Goal: Book appointment/travel/reservation

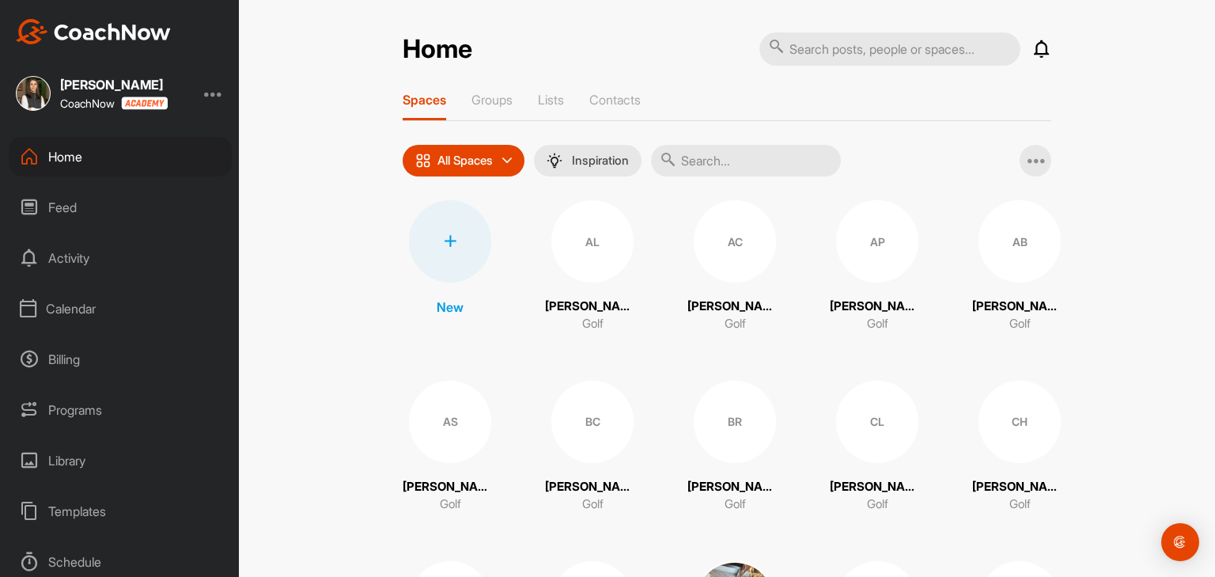
click at [79, 304] on div "Calendar" at bounding box center [120, 309] width 223 height 40
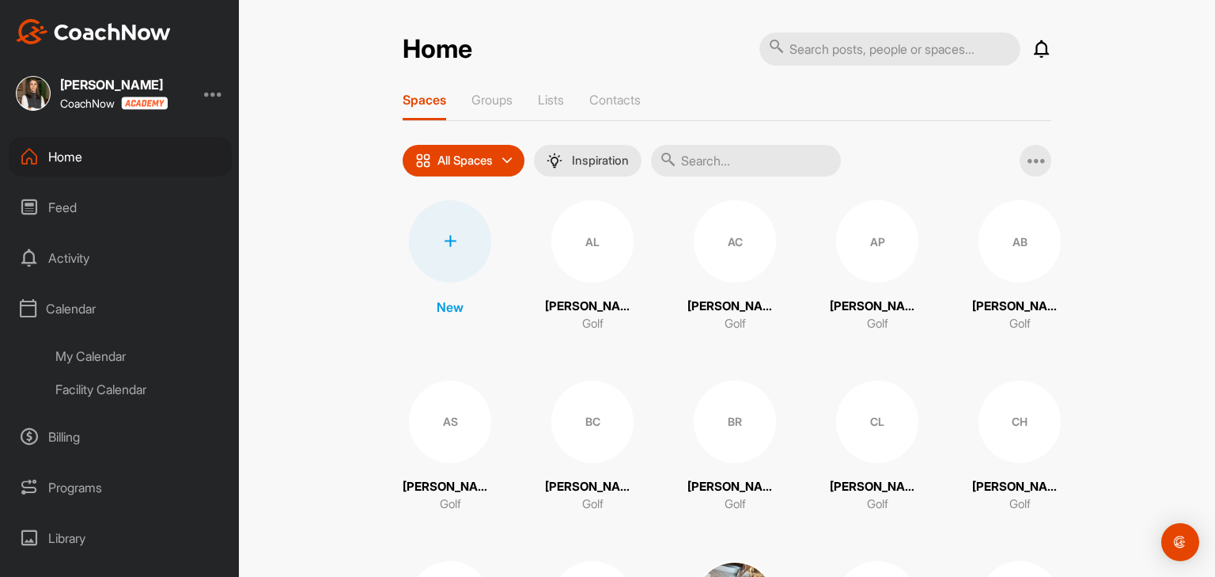
click at [90, 357] on div "My Calendar" at bounding box center [137, 355] width 187 height 33
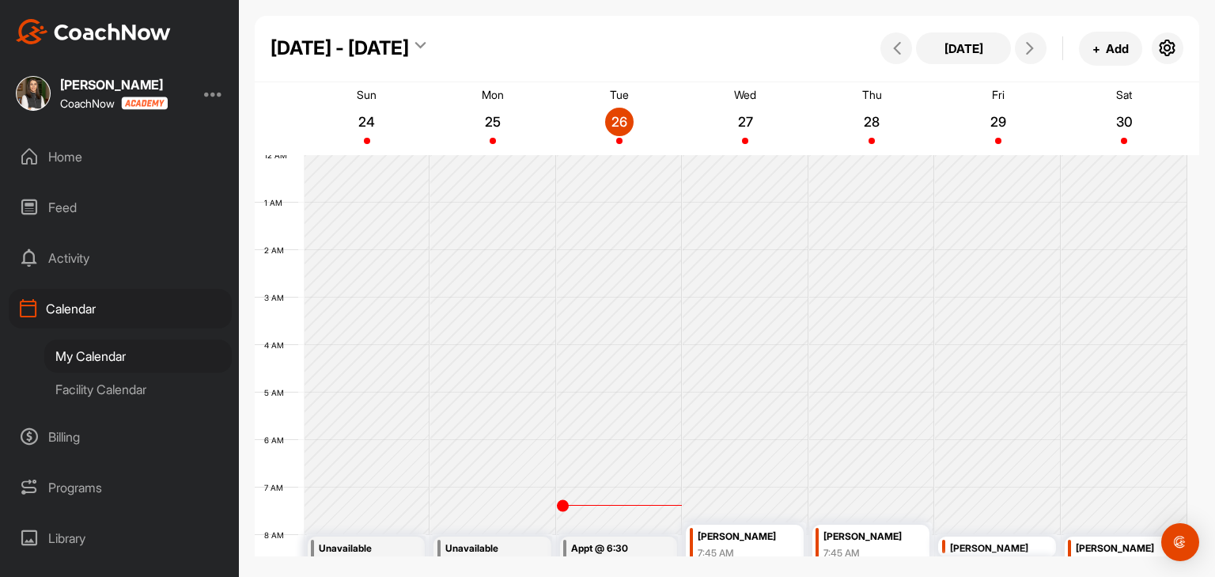
scroll to position [274, 0]
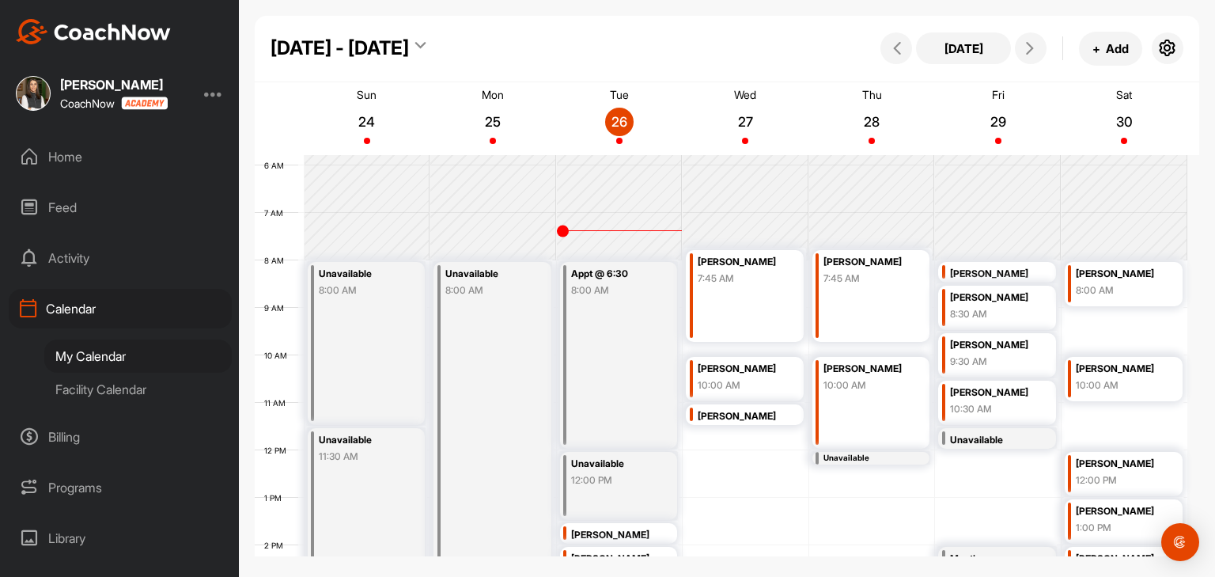
click at [156, 391] on div "Facility Calendar" at bounding box center [137, 389] width 187 height 33
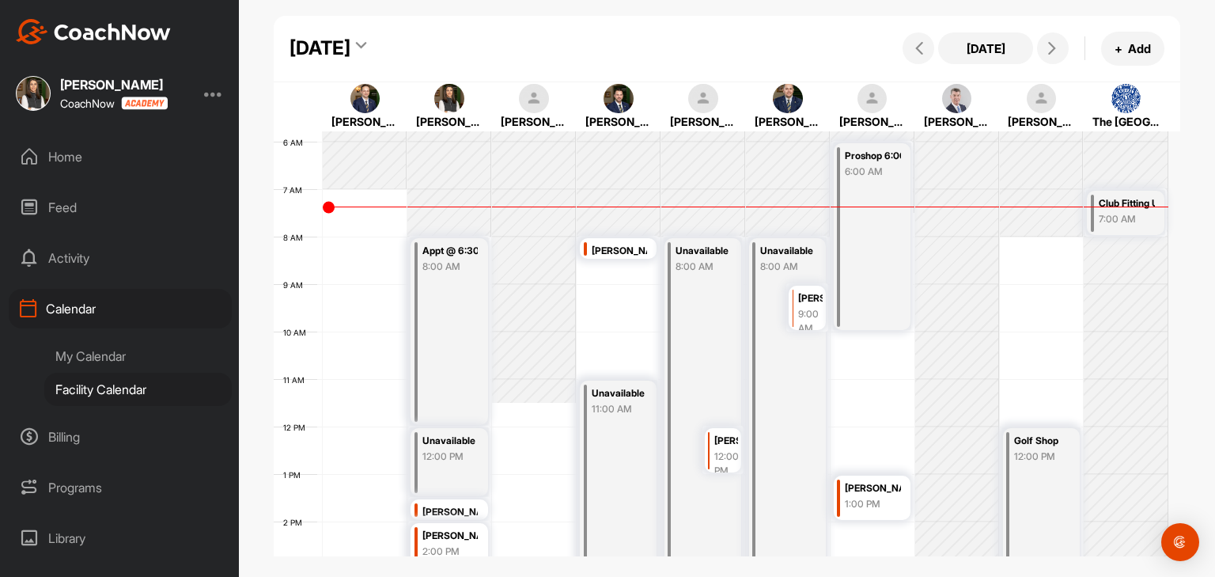
scroll to position [274, 0]
click at [1053, 48] on icon at bounding box center [1052, 48] width 13 height 13
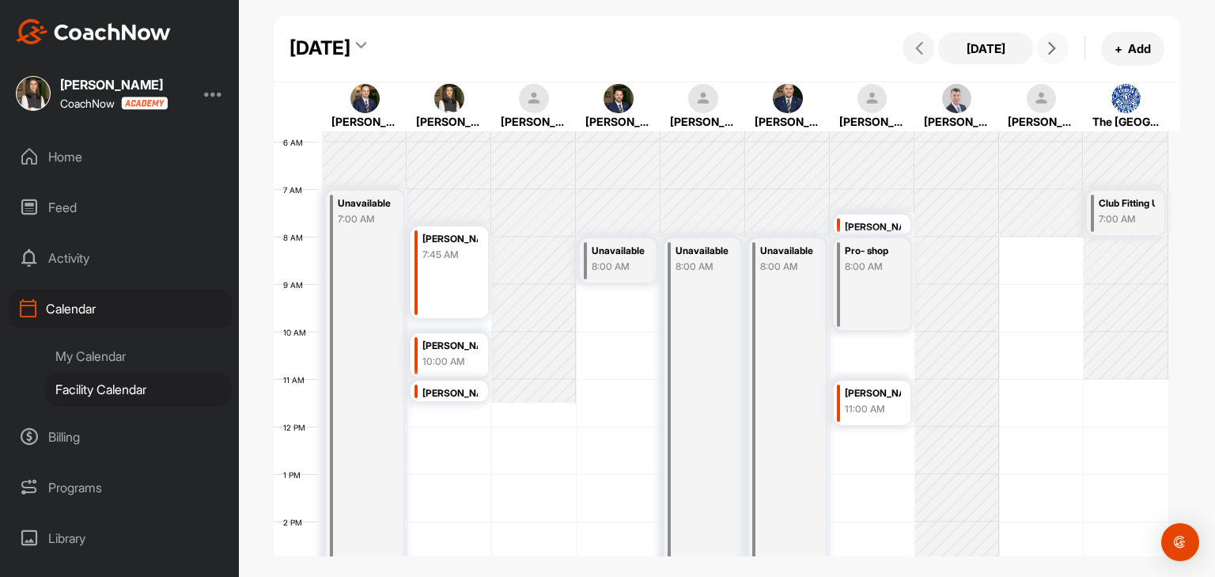
click at [1055, 52] on icon at bounding box center [1052, 48] width 13 height 13
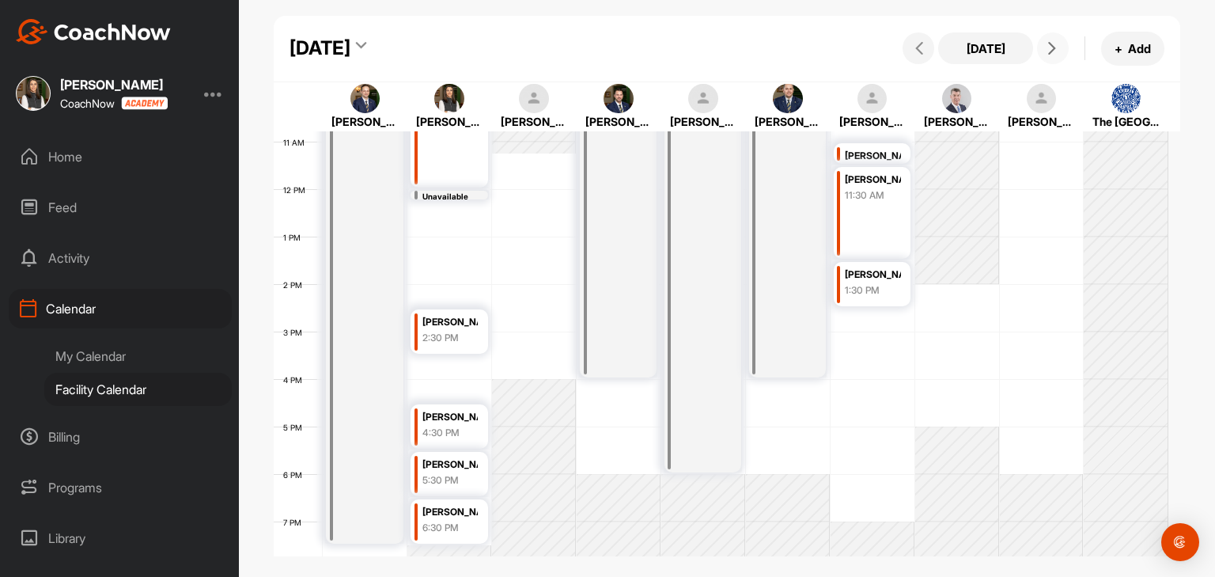
scroll to position [354, 0]
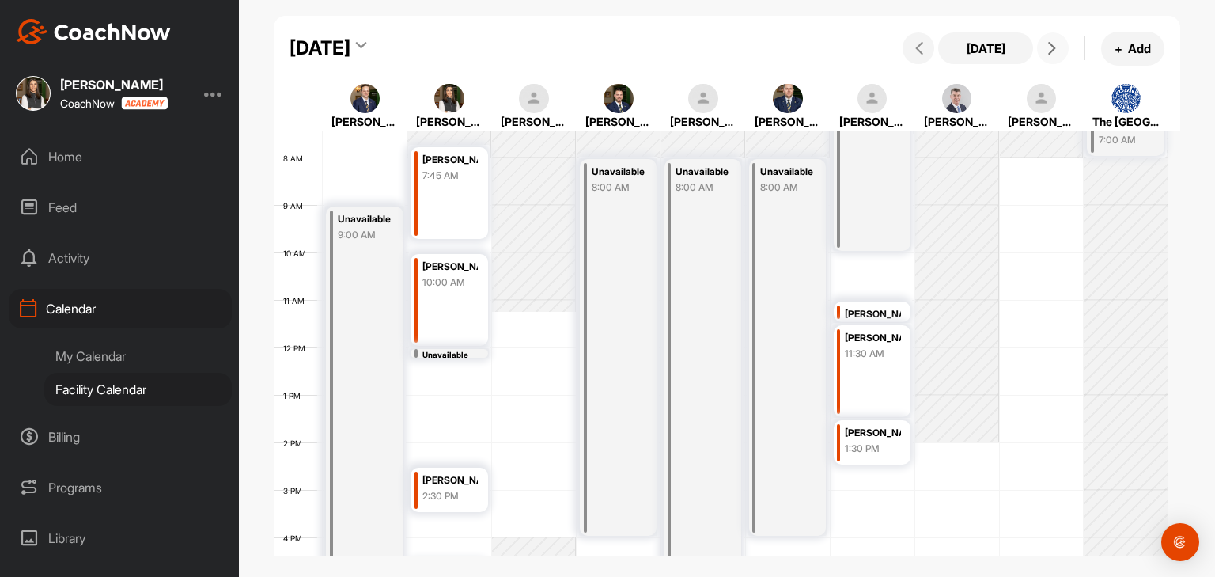
click at [1046, 56] on button at bounding box center [1053, 48] width 32 height 32
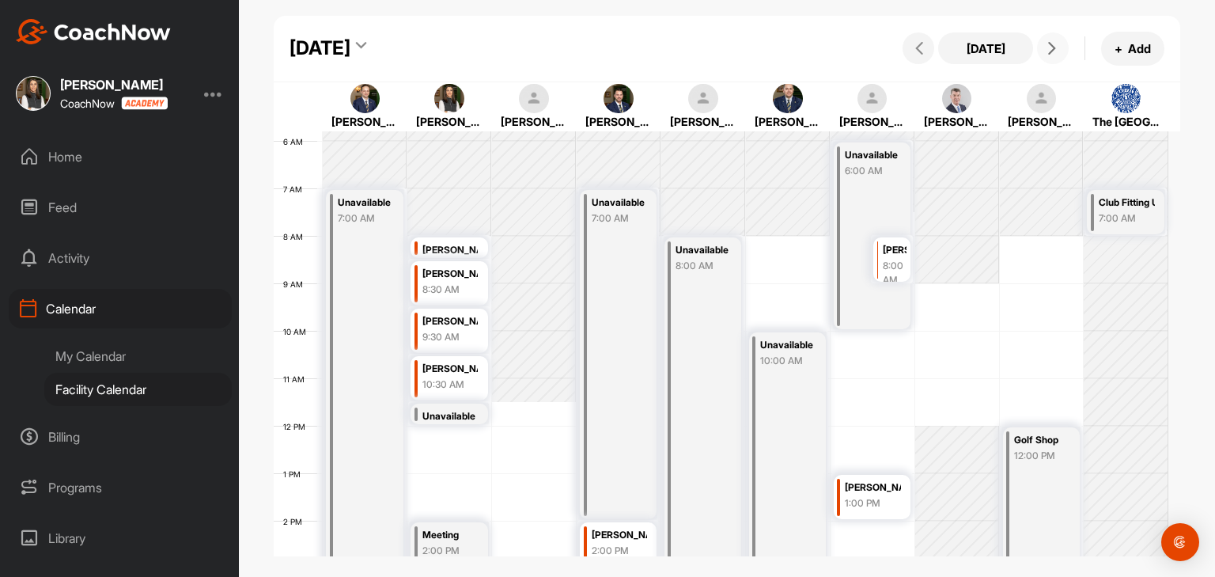
scroll to position [274, 0]
click at [1042, 47] on button at bounding box center [1053, 48] width 32 height 32
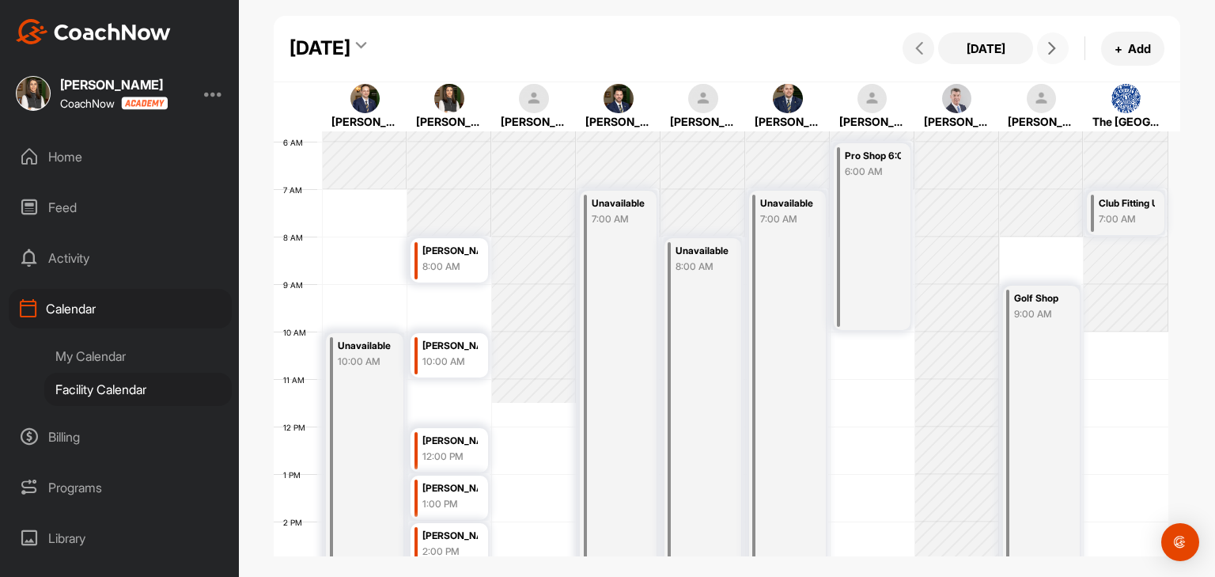
click at [1042, 47] on button at bounding box center [1053, 48] width 32 height 32
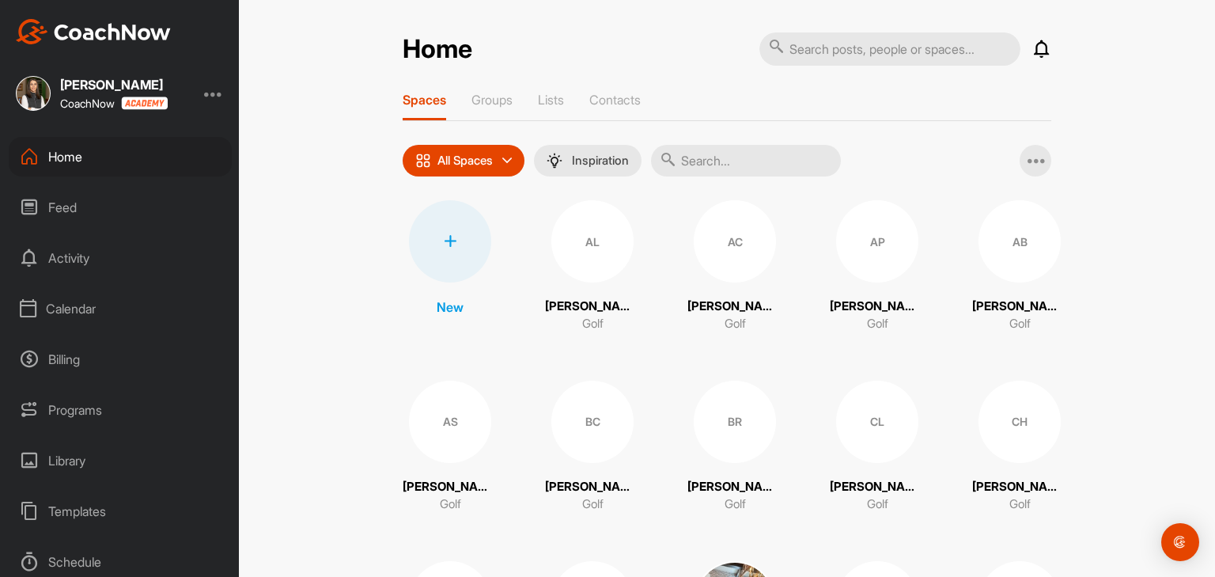
click at [79, 309] on div "Calendar" at bounding box center [120, 309] width 223 height 40
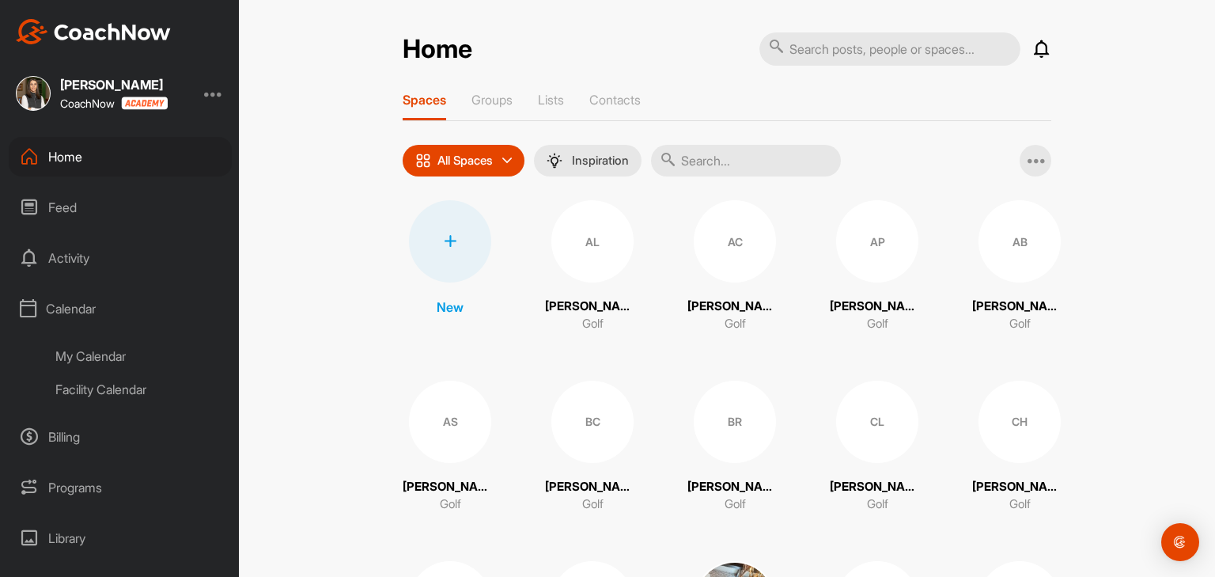
click at [82, 354] on div "My Calendar" at bounding box center [137, 355] width 187 height 33
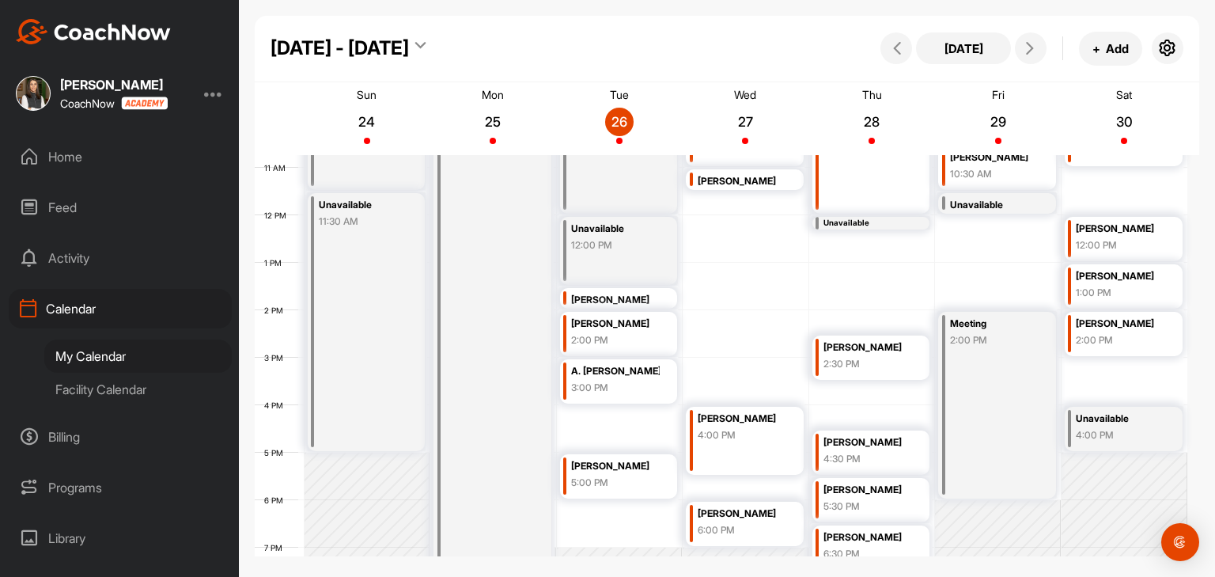
scroll to position [512, 0]
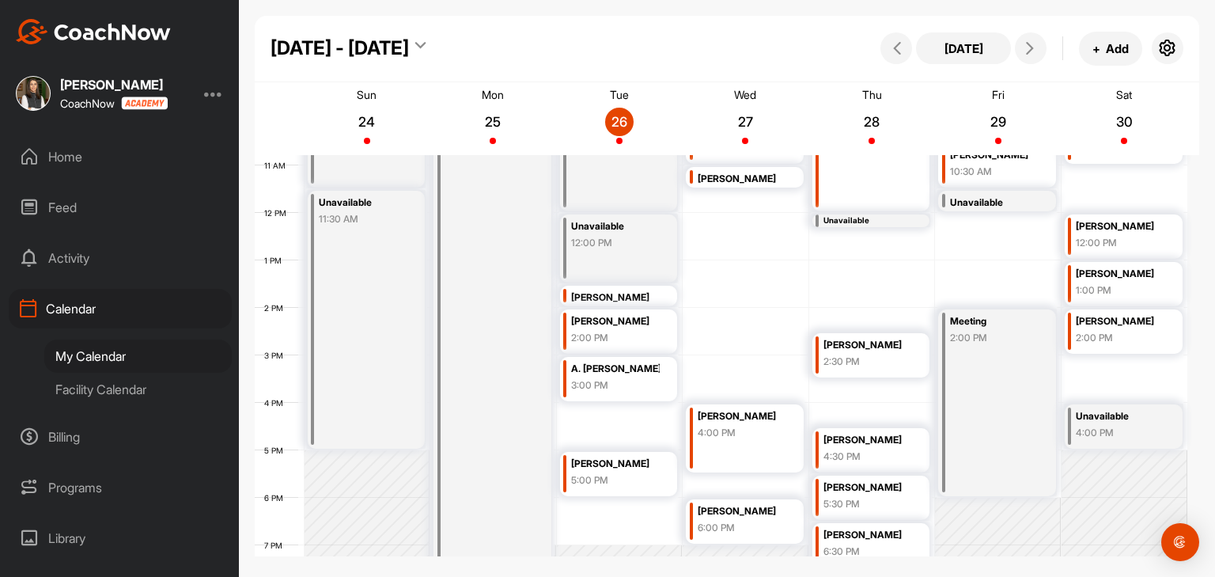
click at [963, 370] on div "Meeting 2:00 PM" at bounding box center [997, 402] width 118 height 187
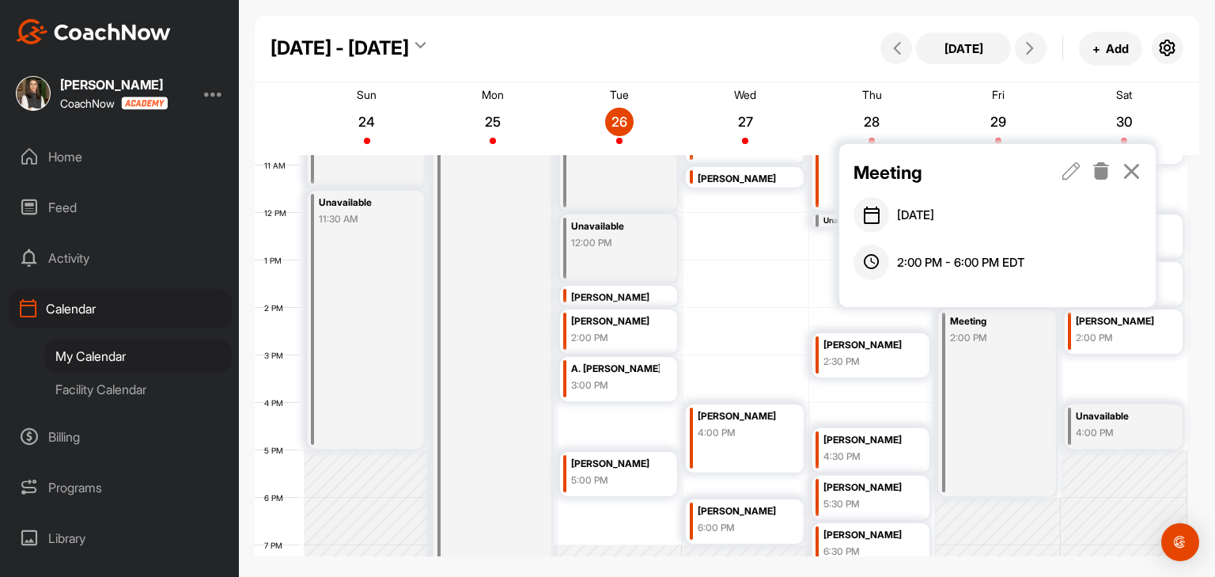
click at [1068, 175] on icon at bounding box center [1071, 170] width 18 height 17
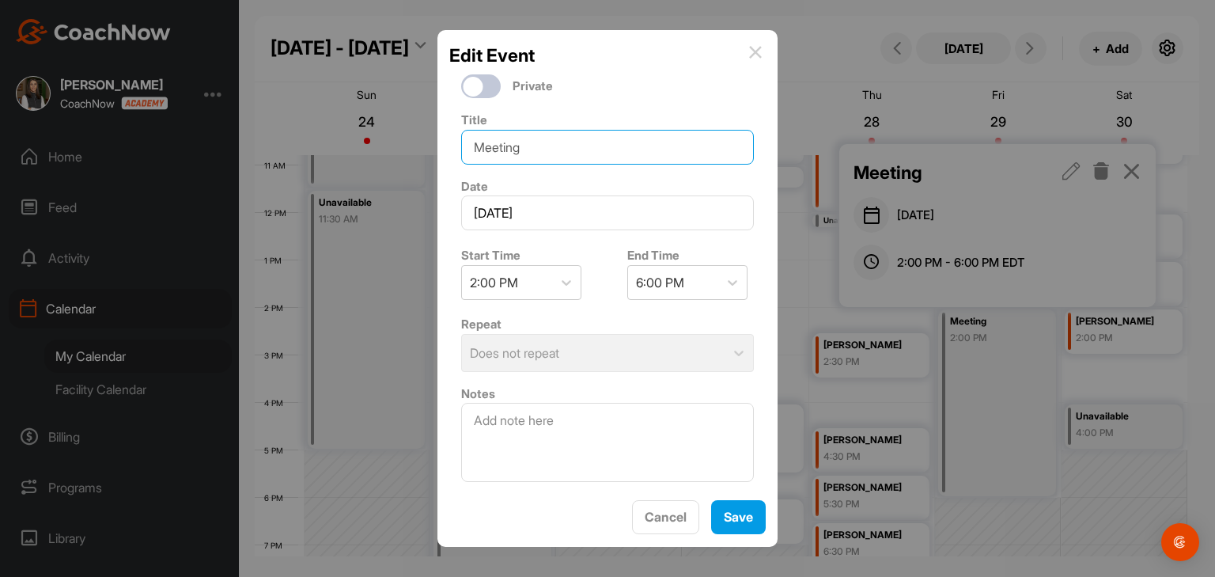
drag, startPoint x: 568, startPoint y: 151, endPoint x: 451, endPoint y: 146, distance: 117.2
click at [461, 145] on input "Meeting" at bounding box center [607, 147] width 293 height 35
click at [740, 513] on button "Save" at bounding box center [738, 517] width 55 height 34
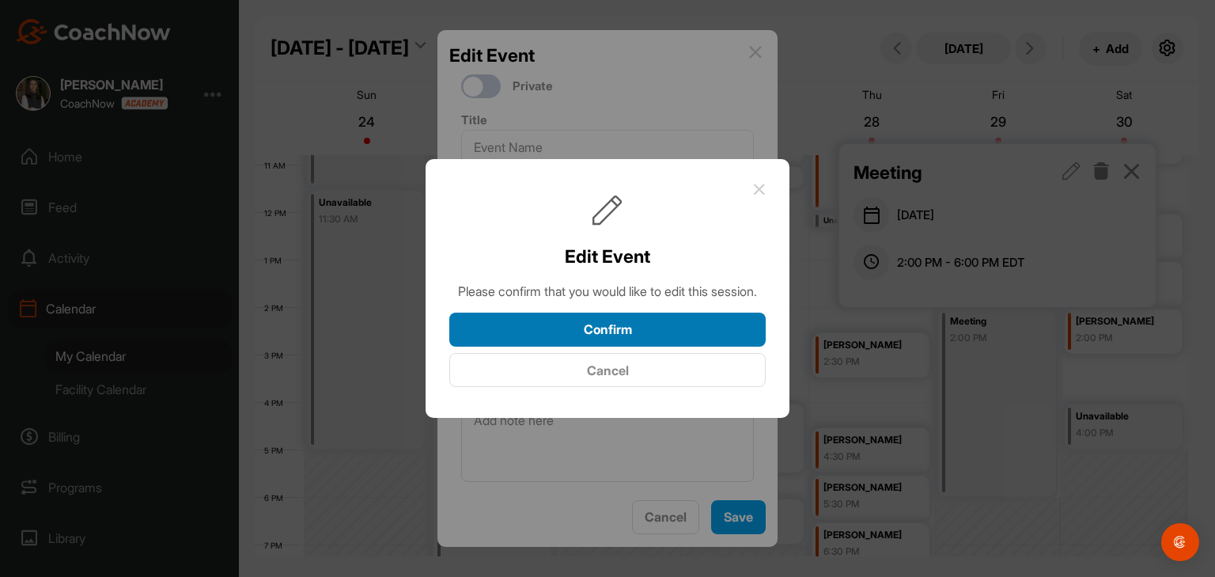
click at [679, 346] on button "Confirm" at bounding box center [607, 329] width 316 height 34
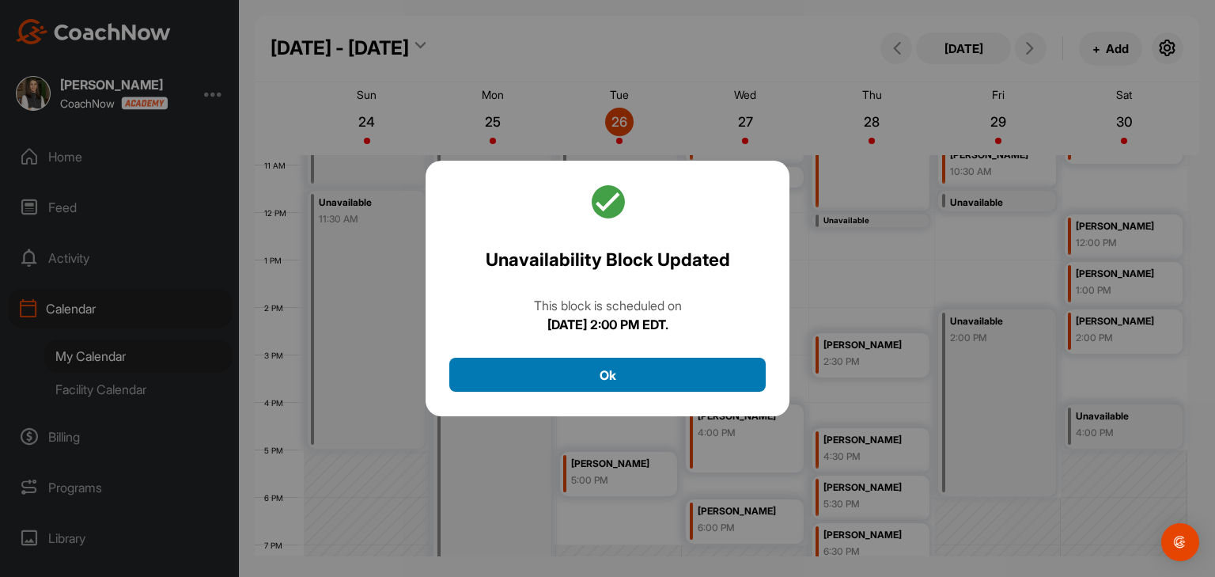
click at [686, 383] on button "Ok" at bounding box center [607, 374] width 316 height 34
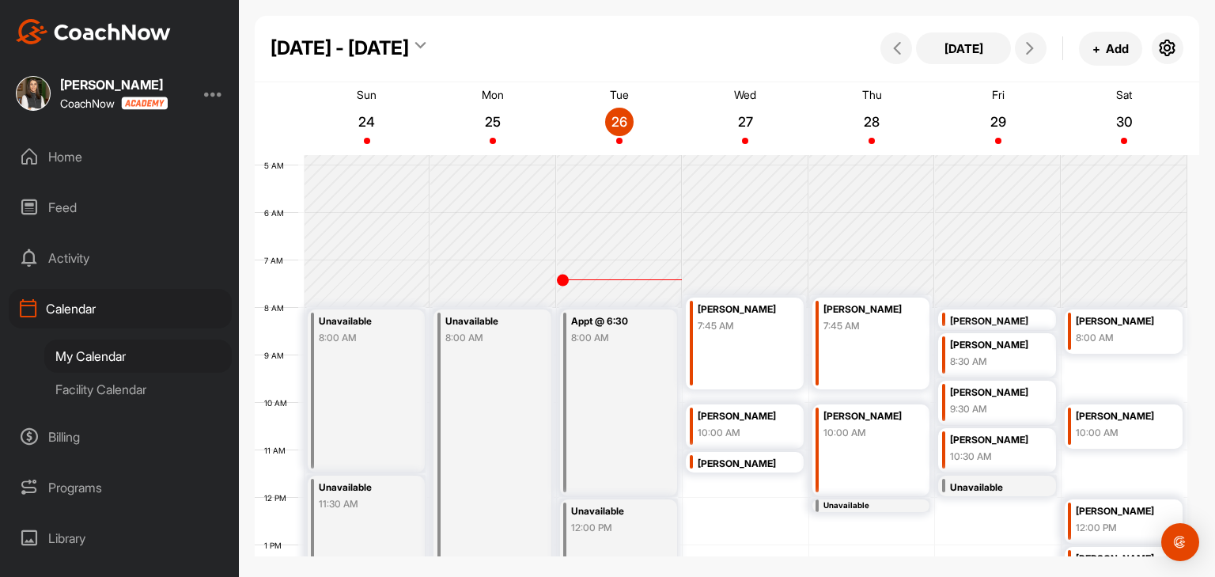
scroll to position [220, 0]
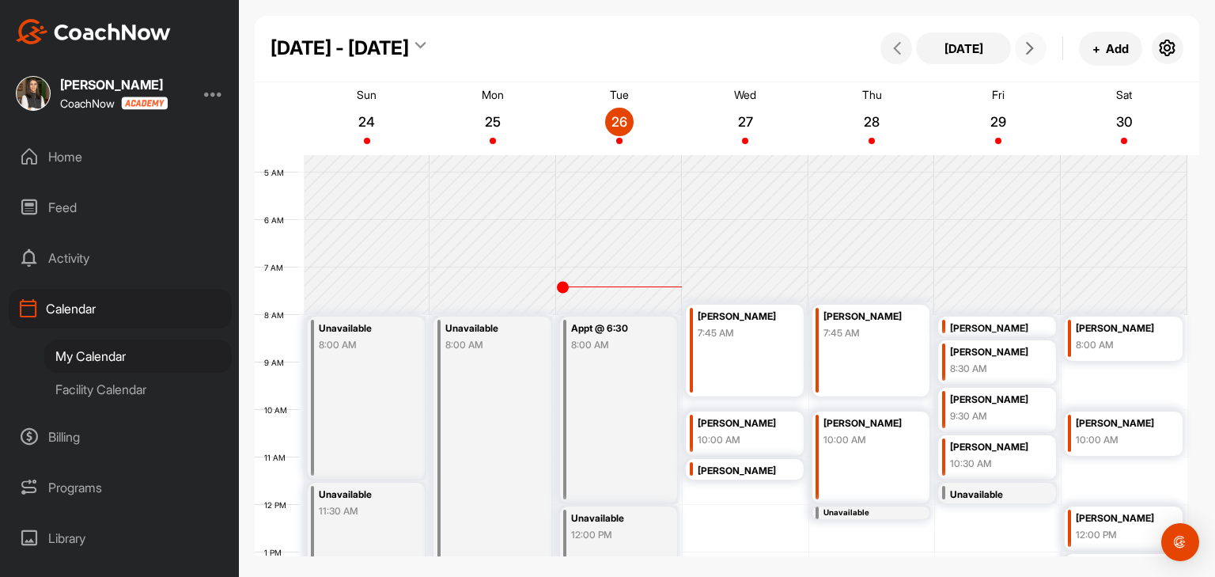
click at [1042, 55] on button at bounding box center [1031, 48] width 32 height 32
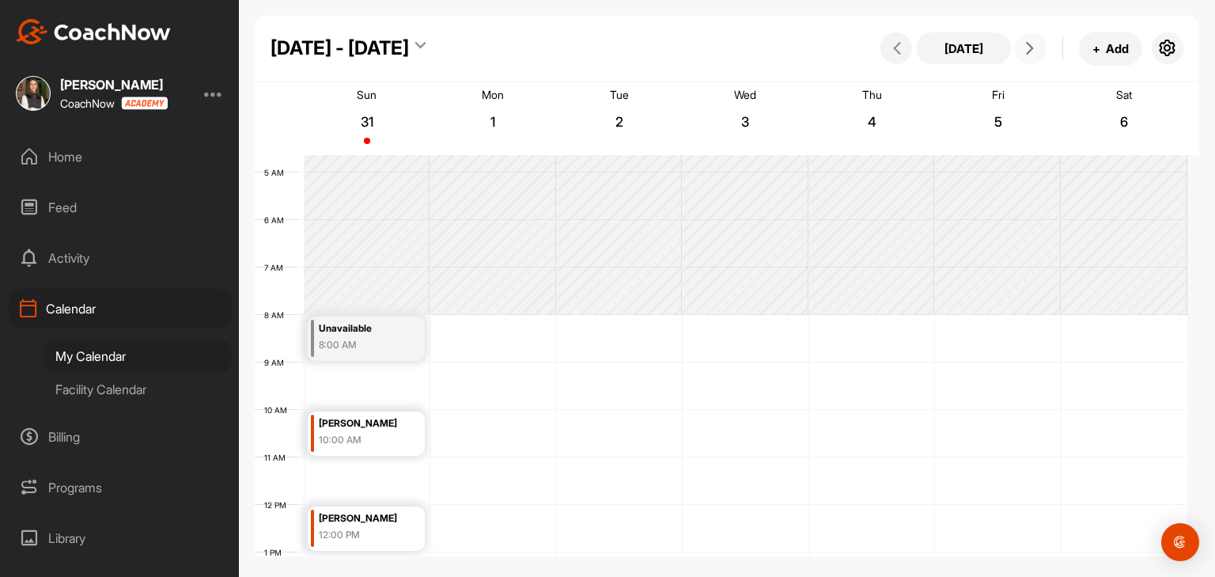
scroll to position [274, 0]
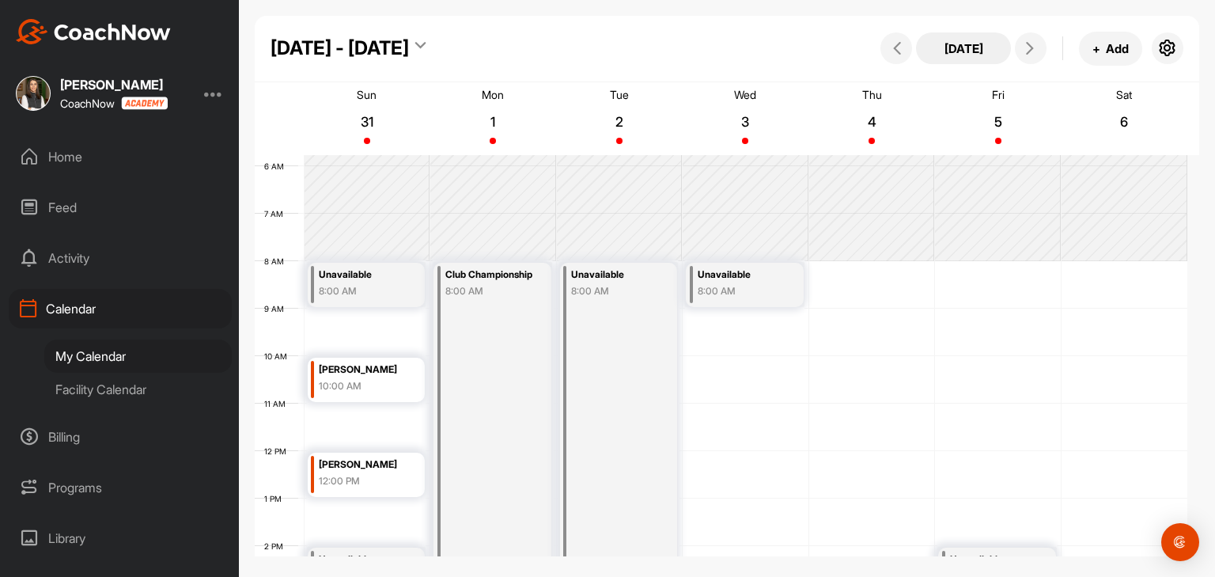
click at [952, 42] on button "[DATE]" at bounding box center [963, 48] width 95 height 32
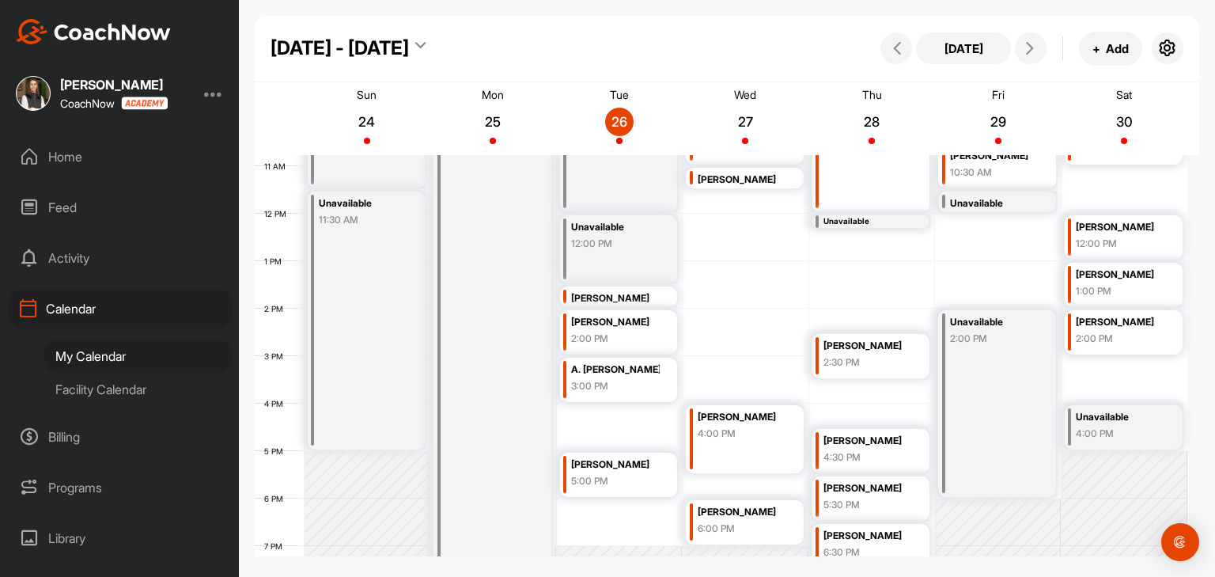
scroll to position [669, 0]
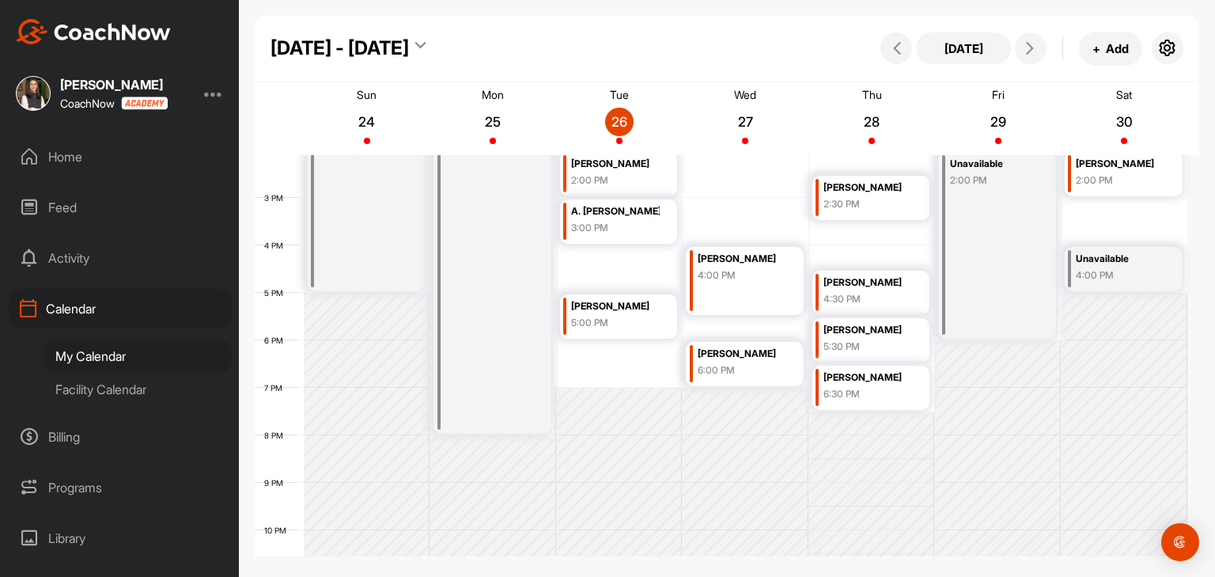
click at [148, 395] on div "Facility Calendar" at bounding box center [137, 389] width 187 height 33
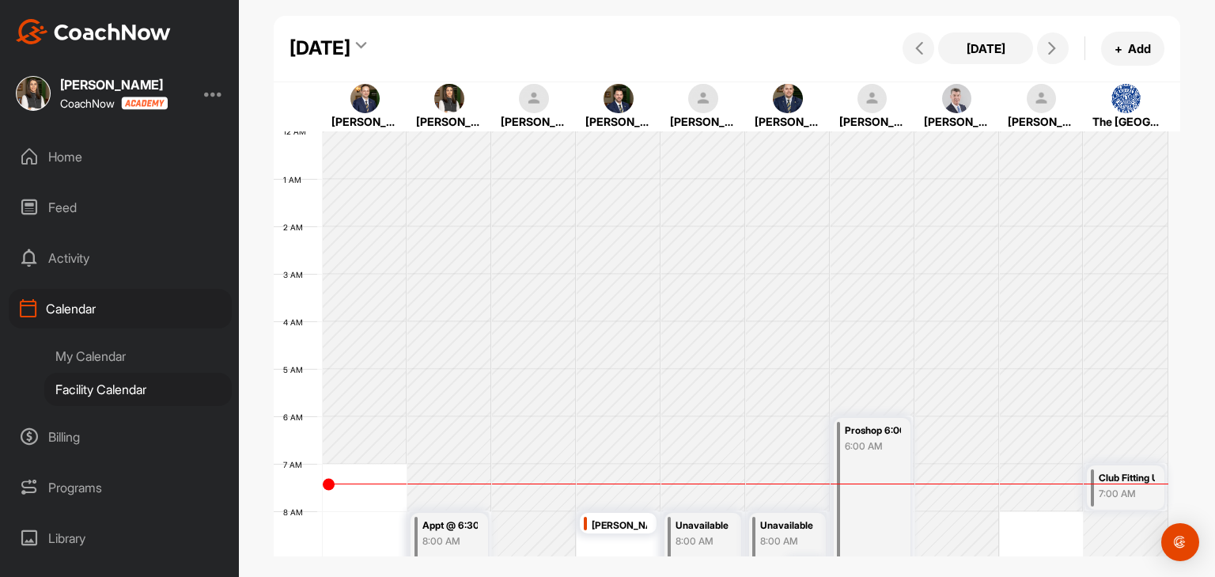
scroll to position [274, 0]
